Goal: Transaction & Acquisition: Purchase product/service

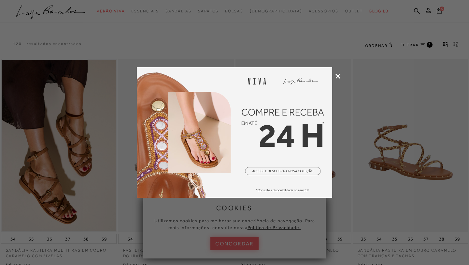
click at [338, 76] on icon at bounding box center [338, 76] width 5 height 5
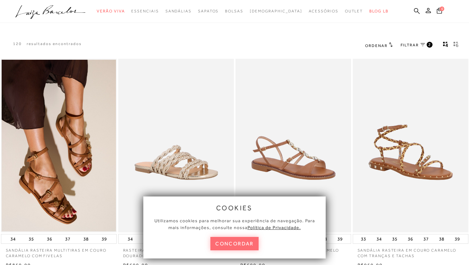
click at [242, 242] on button "concordar" at bounding box center [235, 243] width 48 height 13
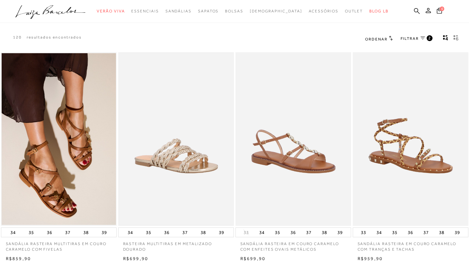
scroll to position [8, 0]
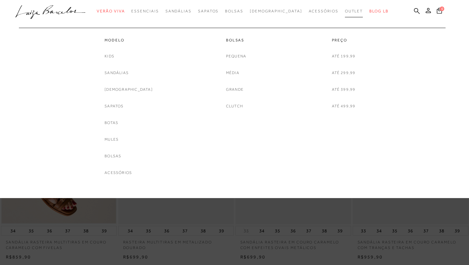
click at [345, 11] on span "Outlet" at bounding box center [354, 11] width 18 height 5
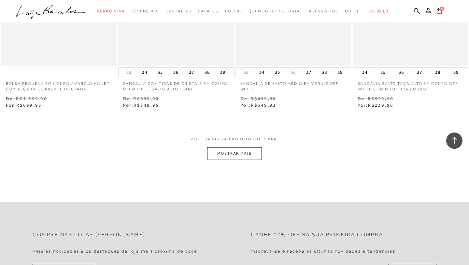
scroll to position [1279, 0]
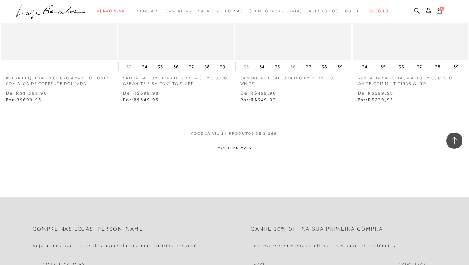
click at [228, 149] on button "MOSTRAR MAIS" at bounding box center [234, 147] width 55 height 13
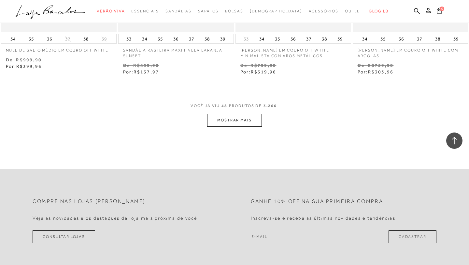
scroll to position [2644, 0]
click at [230, 121] on button "MOSTRAR MAIS" at bounding box center [234, 119] width 55 height 13
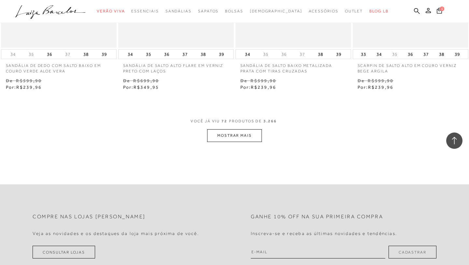
scroll to position [3969, 0]
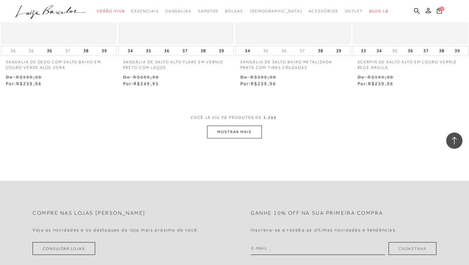
click at [232, 133] on button "MOSTRAR MAIS" at bounding box center [234, 131] width 55 height 13
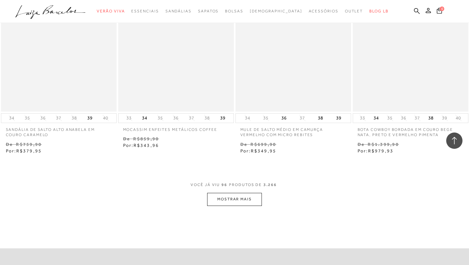
scroll to position [5241, 0]
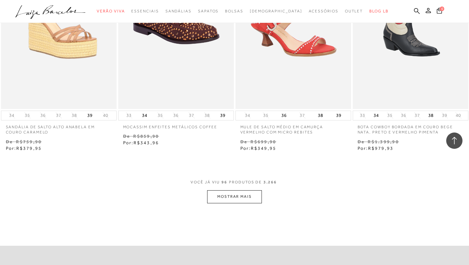
click at [230, 202] on button "MOSTRAR MAIS" at bounding box center [234, 196] width 55 height 13
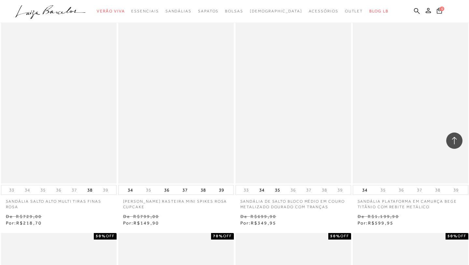
scroll to position [5655, 0]
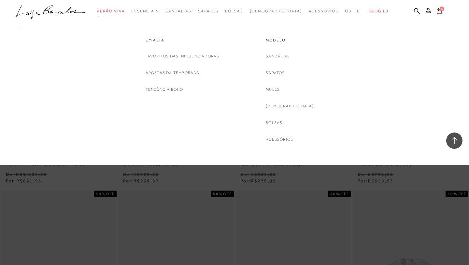
click at [121, 11] on span "Verão Viva" at bounding box center [111, 11] width 28 height 5
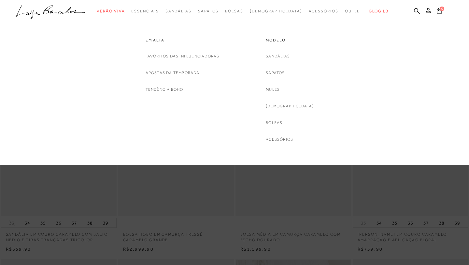
scroll to position [4, 0]
click at [288, 55] on link "Sandálias" at bounding box center [278, 56] width 24 height 7
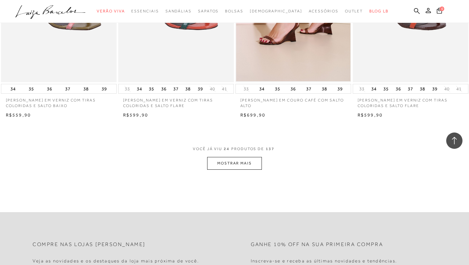
scroll to position [1236, 0]
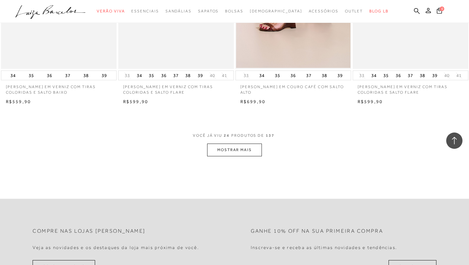
click at [235, 152] on button "MOSTRAR MAIS" at bounding box center [234, 149] width 55 height 13
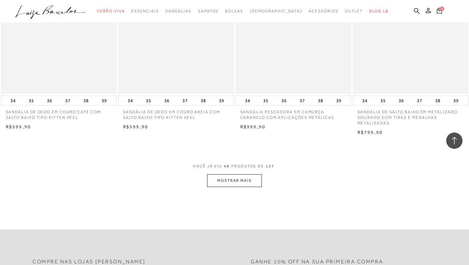
scroll to position [2508, 0]
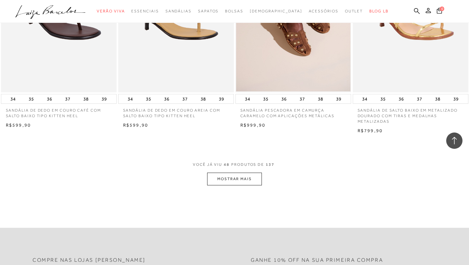
click at [234, 179] on button "MOSTRAR MAIS" at bounding box center [234, 178] width 55 height 13
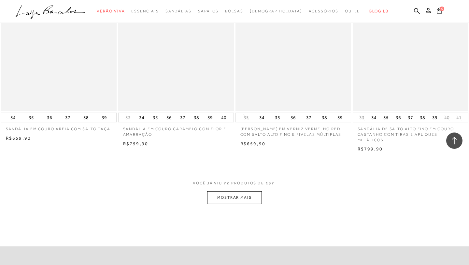
scroll to position [3799, 0]
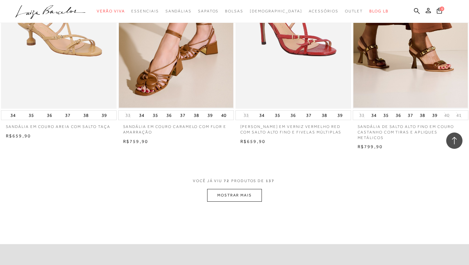
click at [234, 195] on button "MOSTRAR MAIS" at bounding box center [234, 195] width 55 height 13
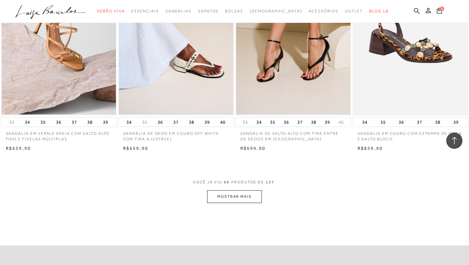
scroll to position [5117, 0]
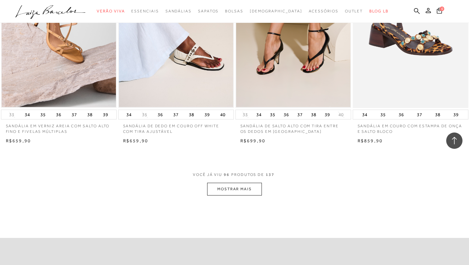
click at [234, 195] on button "MOSTRAR MAIS" at bounding box center [234, 189] width 55 height 13
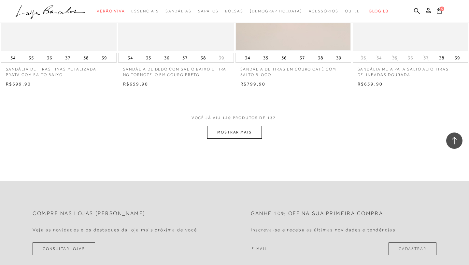
scroll to position [6480, 0]
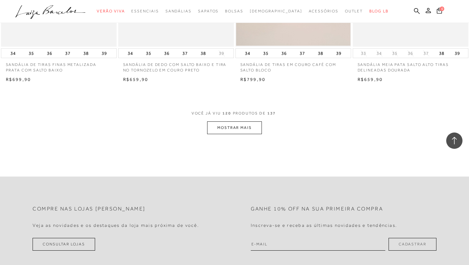
click at [232, 134] on button "MOSTRAR MAIS" at bounding box center [234, 127] width 55 height 13
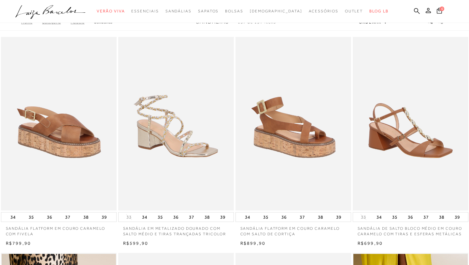
scroll to position [0, 0]
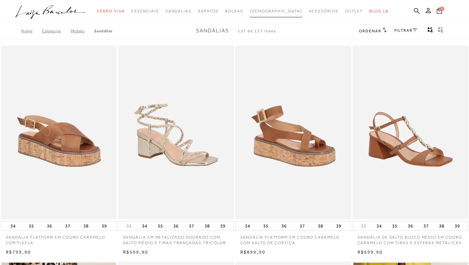
click at [277, 12] on span "[DEMOGRAPHIC_DATA]" at bounding box center [276, 11] width 52 height 5
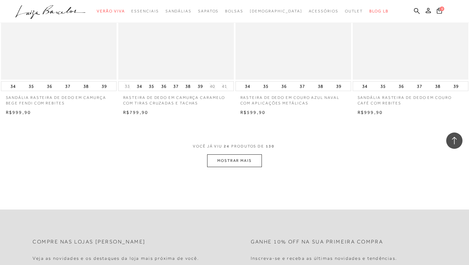
scroll to position [1227, 0]
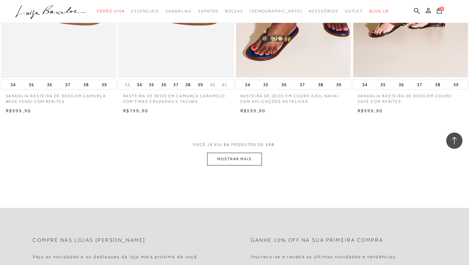
click at [225, 157] on button "MOSTRAR MAIS" at bounding box center [234, 159] width 55 height 13
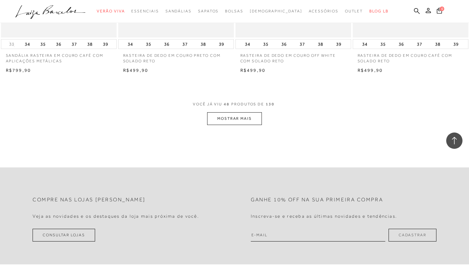
scroll to position [2577, 0]
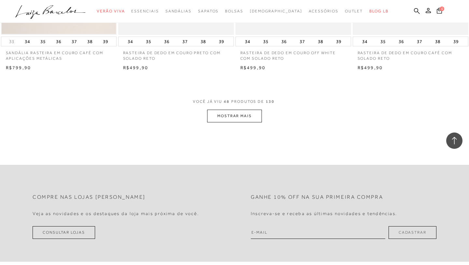
click at [230, 115] on button "MOSTRAR MAIS" at bounding box center [234, 116] width 55 height 13
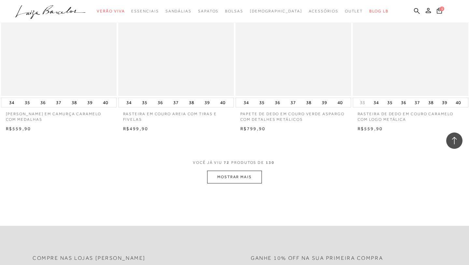
scroll to position [3792, 0]
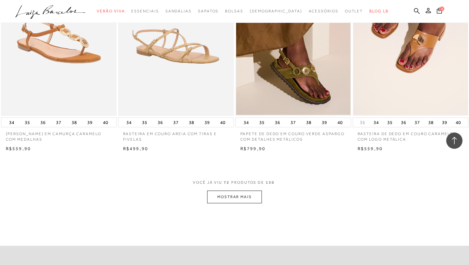
click at [228, 197] on button "MOSTRAR MAIS" at bounding box center [234, 196] width 55 height 13
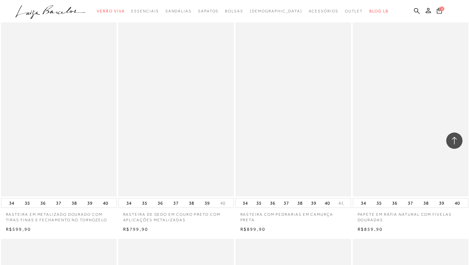
scroll to position [4154, 0]
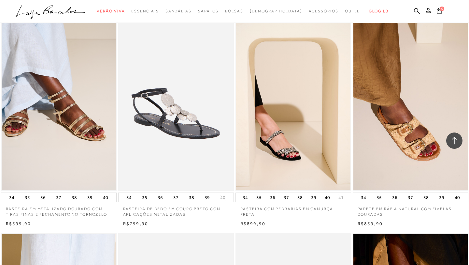
click at [181, 140] on img at bounding box center [176, 104] width 115 height 174
